Goal: Information Seeking & Learning: Learn about a topic

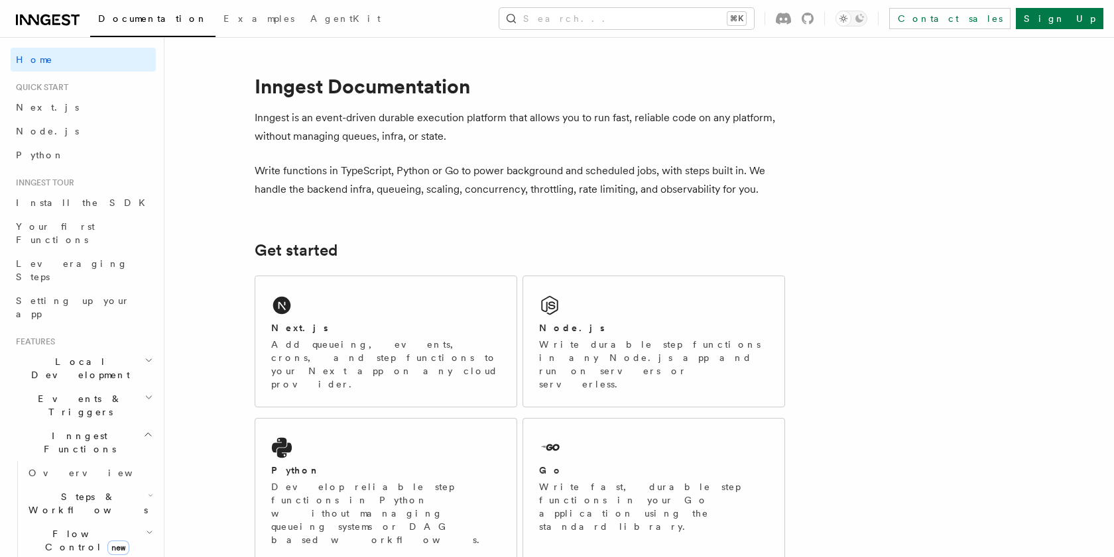
click at [286, 83] on h1 "Inngest Documentation" at bounding box center [520, 86] width 530 height 24
copy h1 "Inngest"
